Goal: Check status: Check status

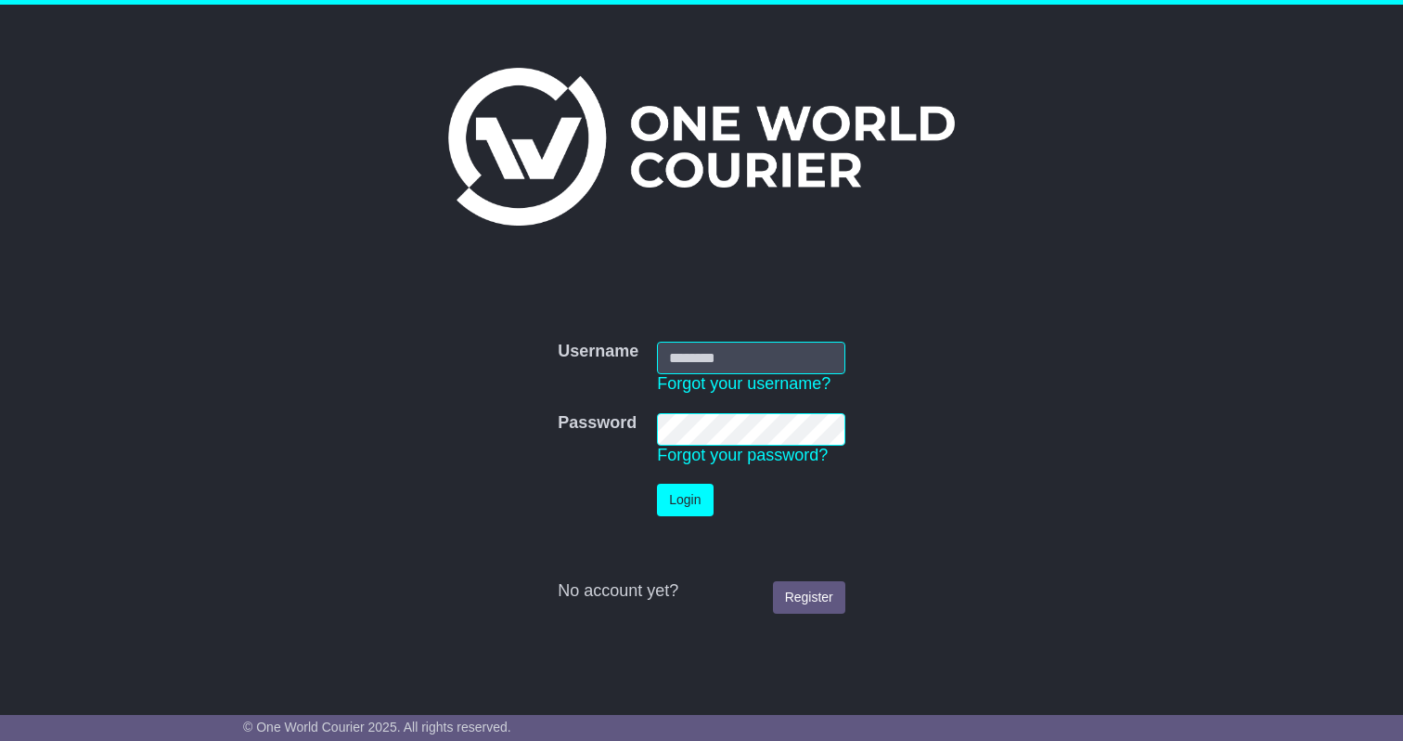
type input "**********"
click at [694, 492] on button "Login" at bounding box center [685, 500] width 56 height 32
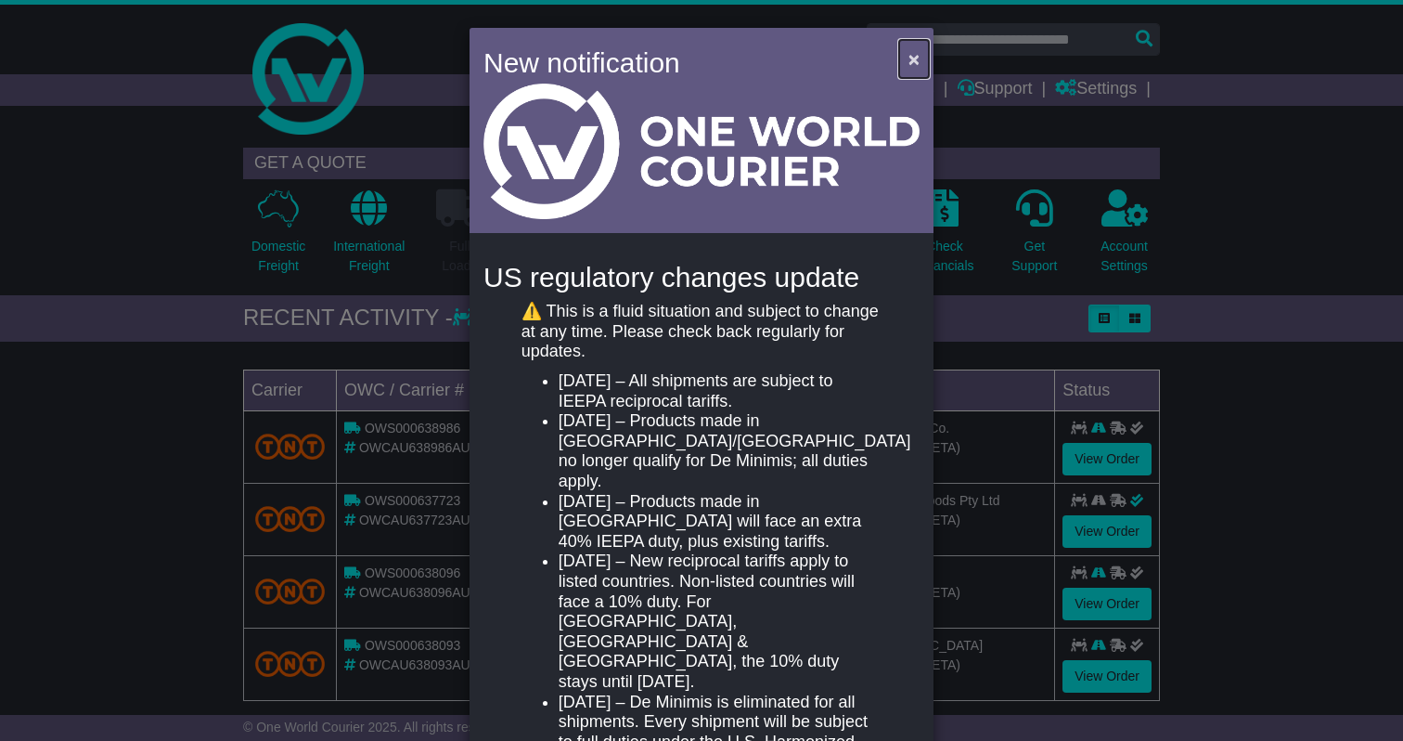
click at [916, 66] on button "×" at bounding box center [914, 59] width 30 height 38
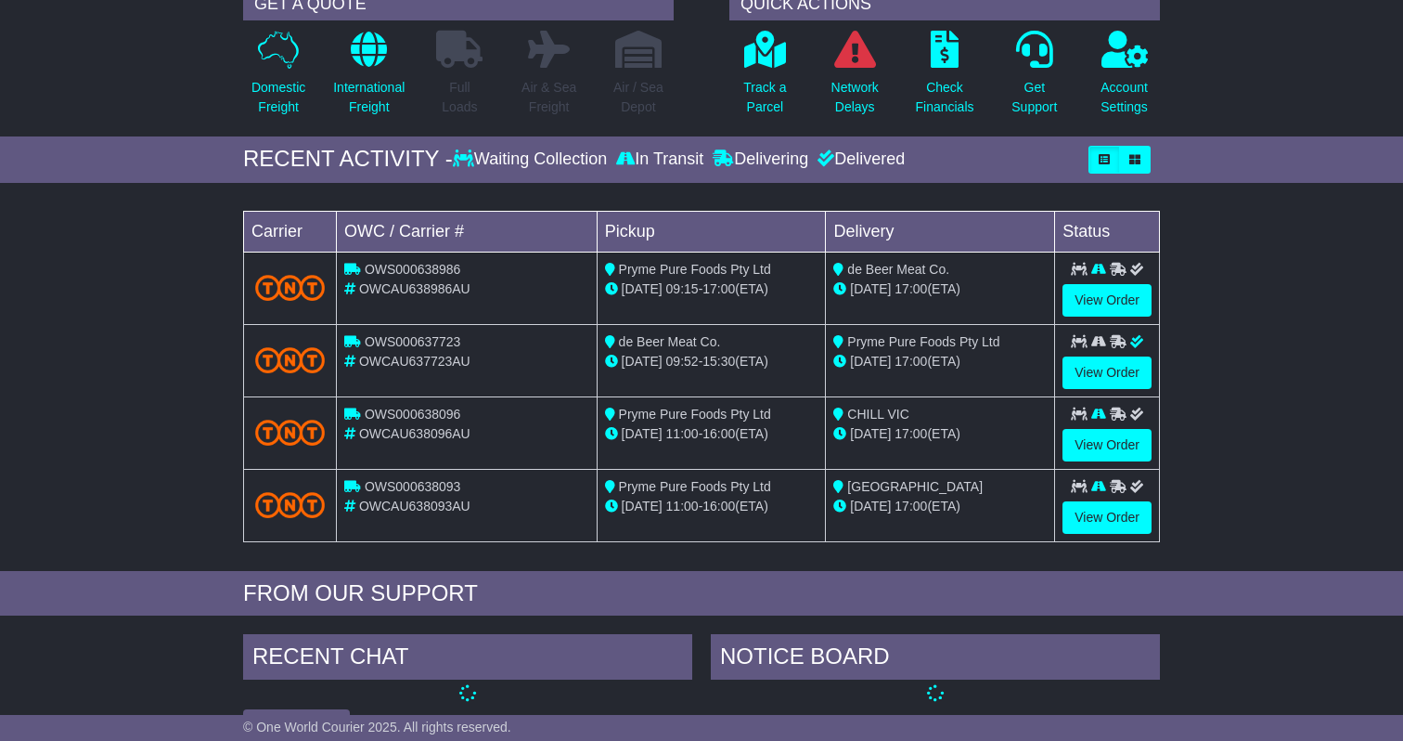
scroll to position [162, 0]
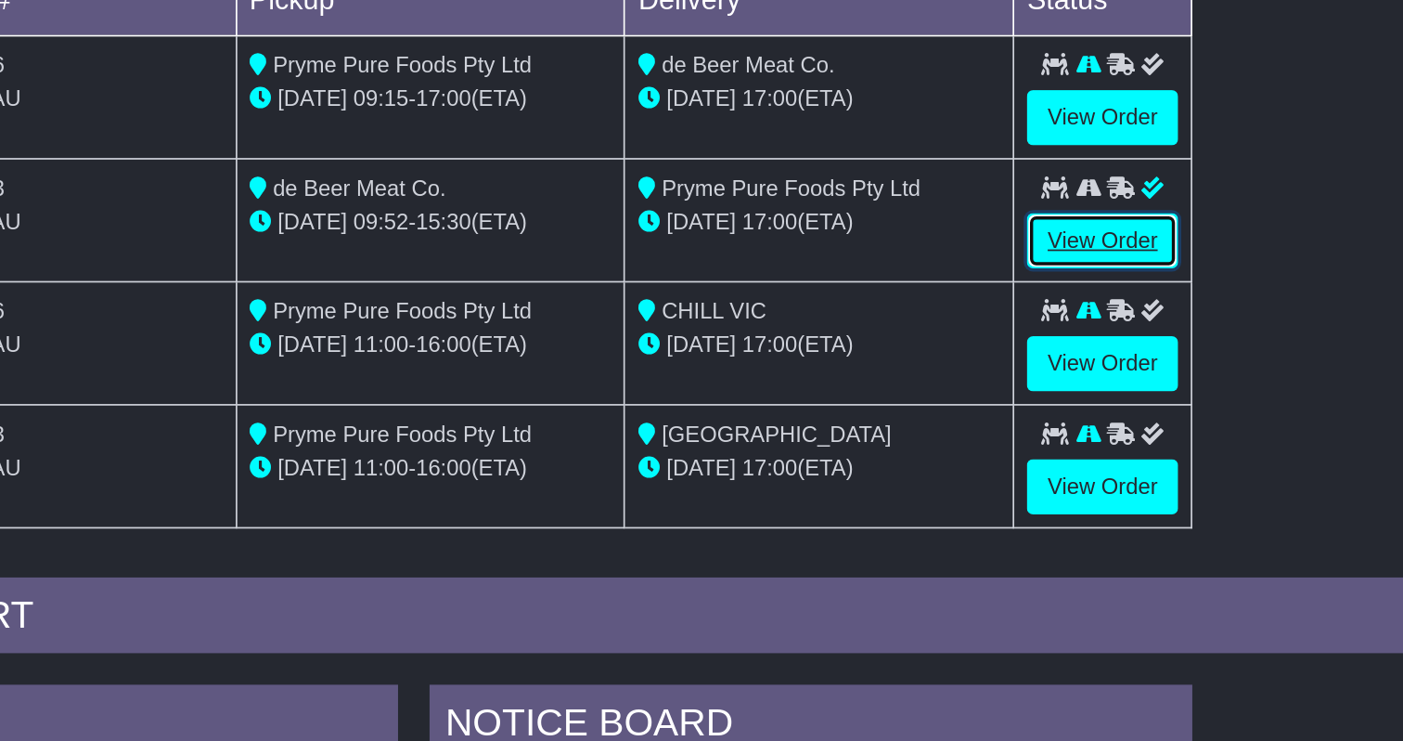
click at [1146, 377] on link "View Order" at bounding box center [1107, 369] width 89 height 32
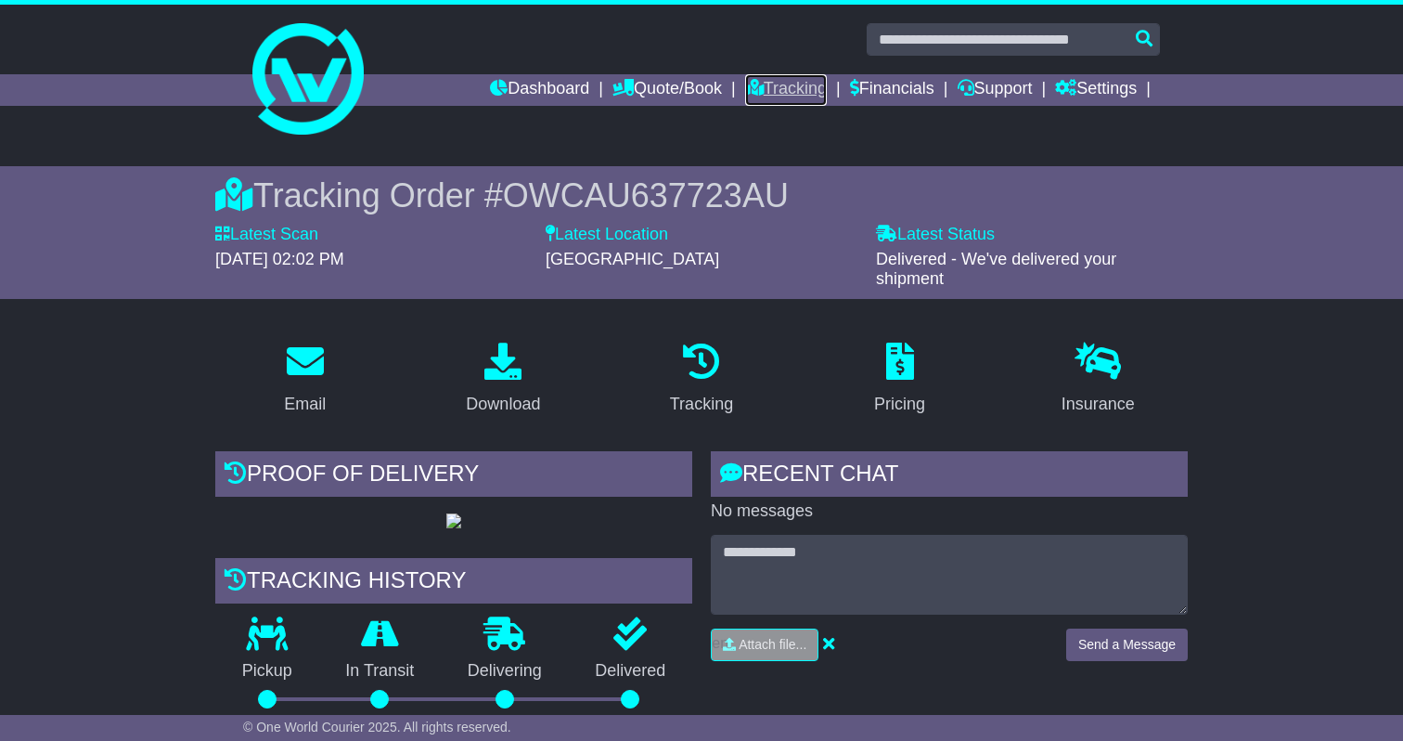
click at [755, 89] on link "Tracking" at bounding box center [786, 90] width 82 height 32
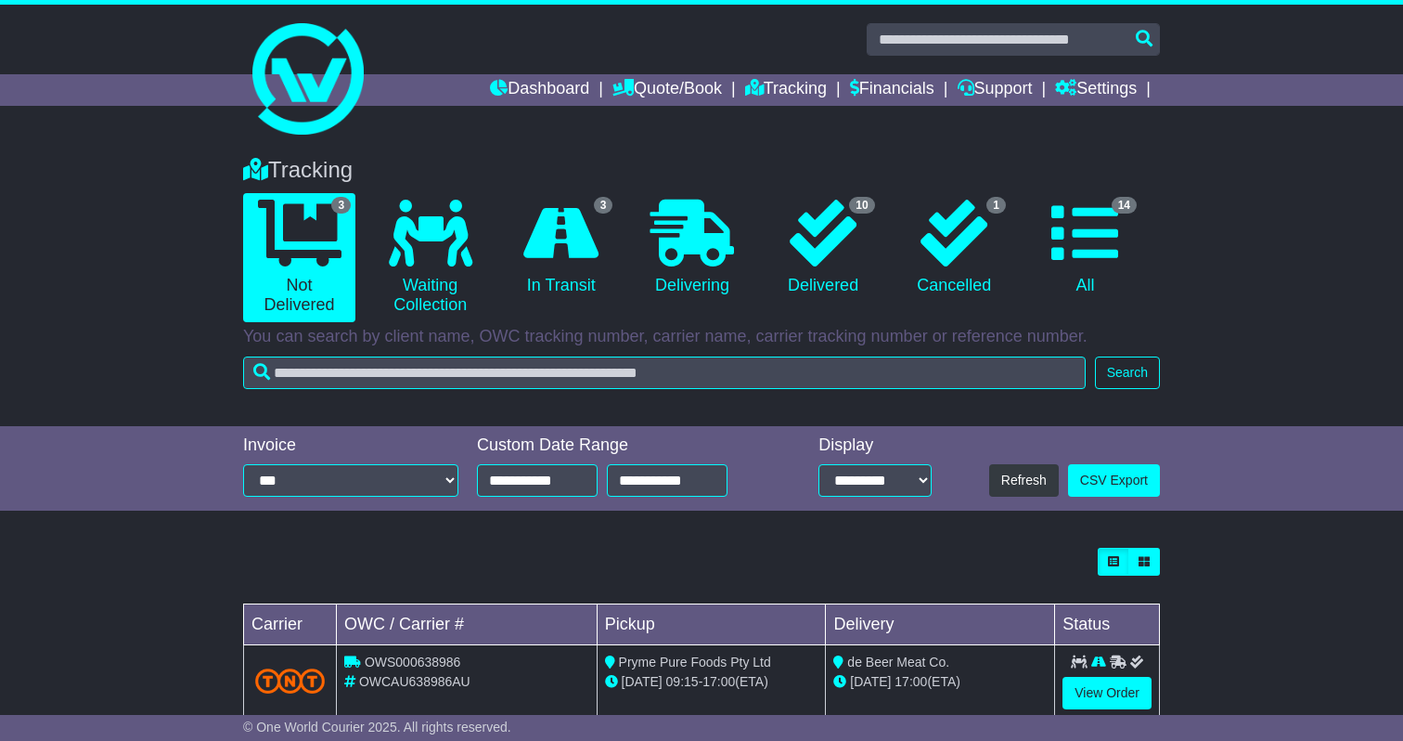
scroll to position [187, 0]
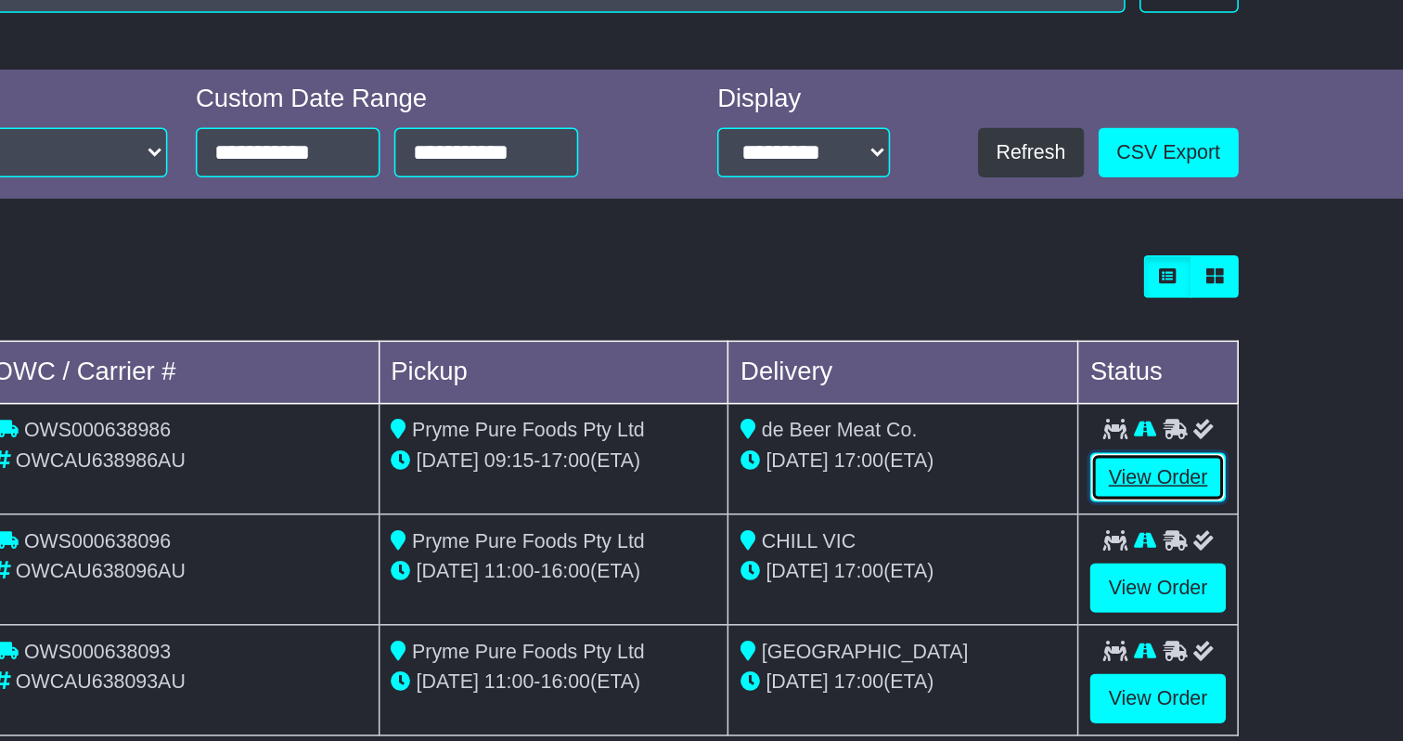
click at [1109, 512] on link "View Order" at bounding box center [1107, 505] width 89 height 32
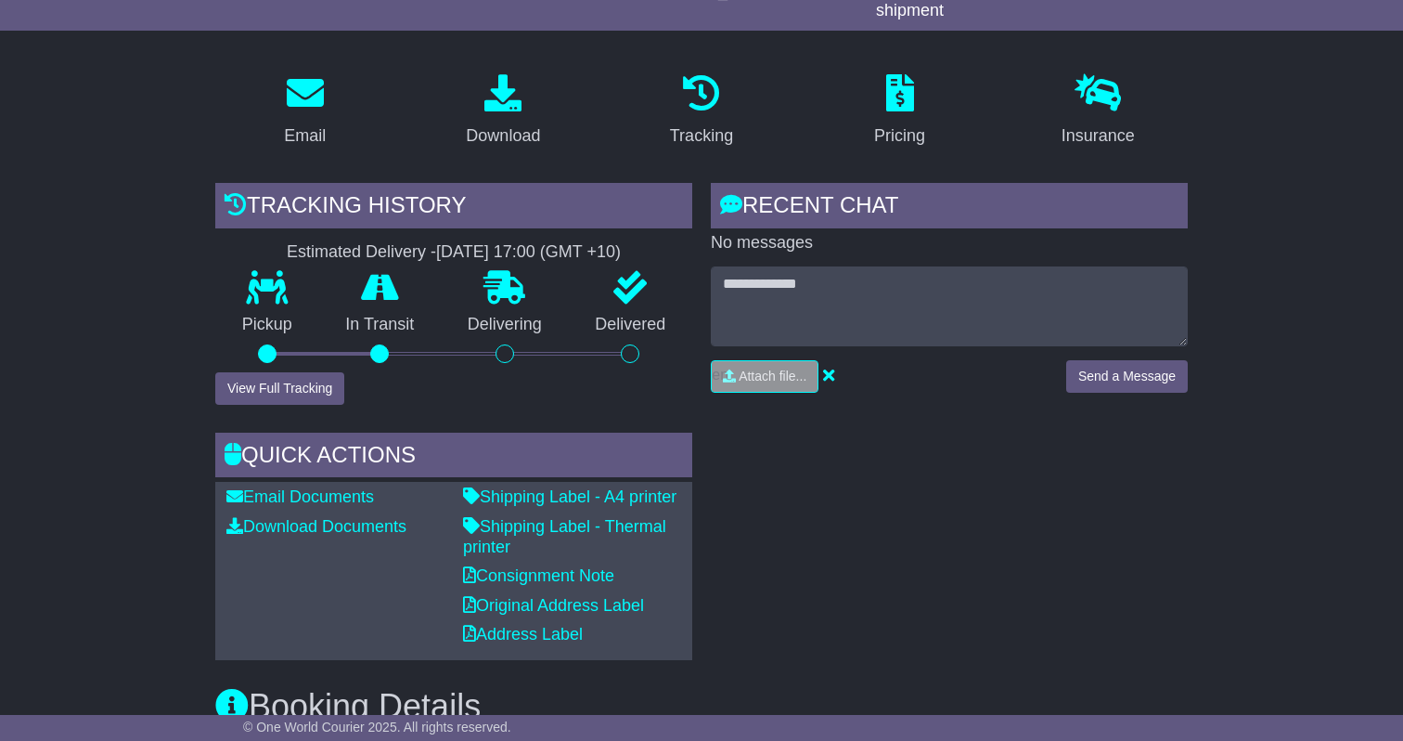
scroll to position [279, 0]
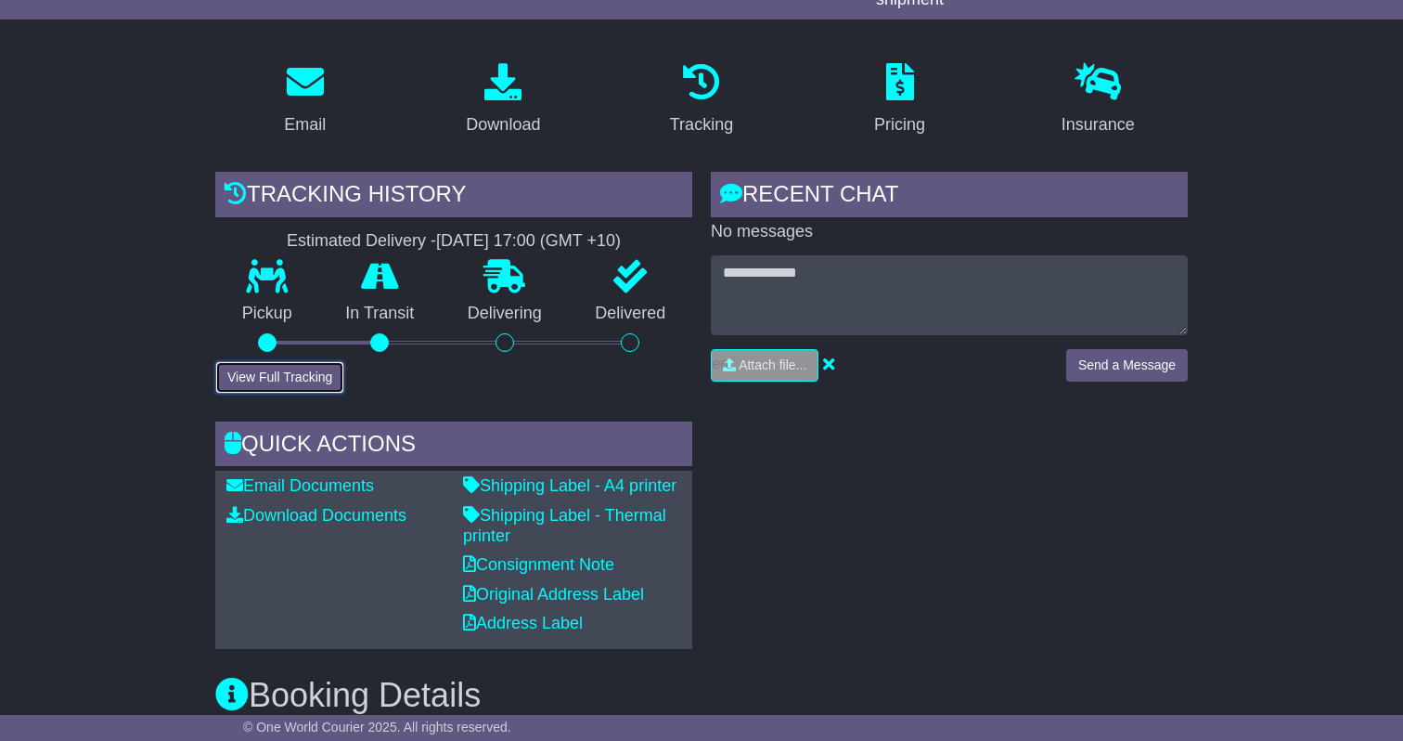
click at [287, 379] on button "View Full Tracking" at bounding box center [279, 377] width 129 height 32
